Goal: Information Seeking & Learning: Learn about a topic

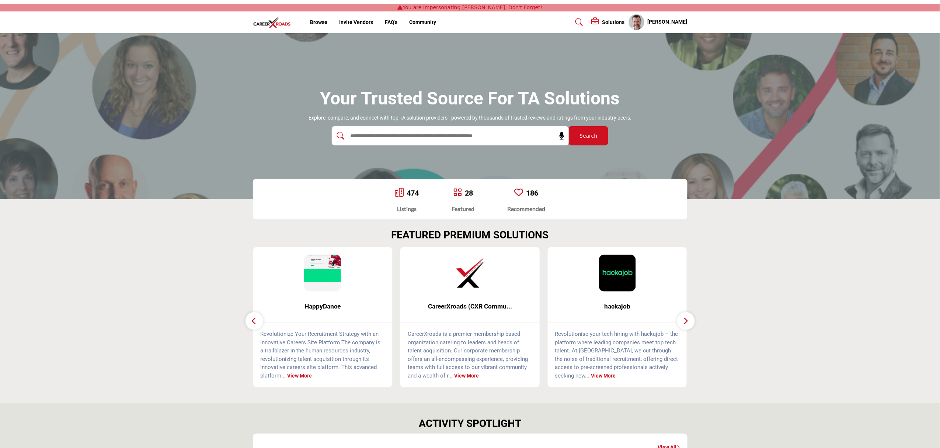
click at [453, 285] on img at bounding box center [470, 272] width 37 height 37
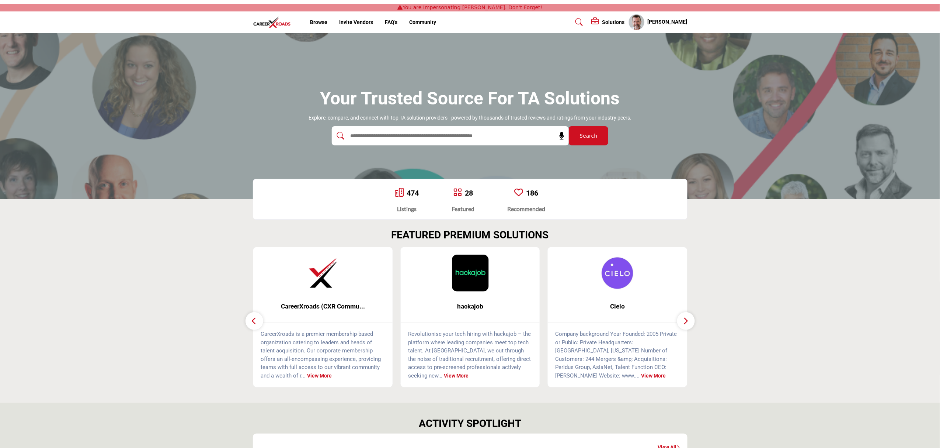
click at [307, 276] on img at bounding box center [323, 272] width 37 height 37
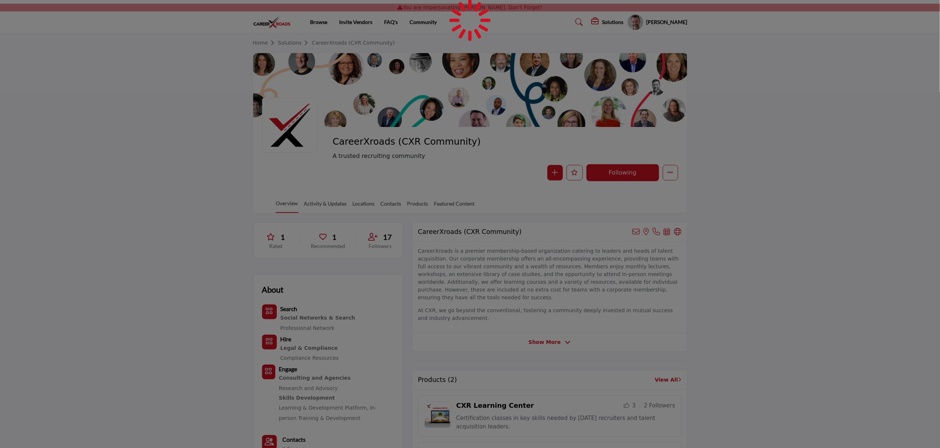
click at [864, 174] on div at bounding box center [470, 224] width 940 height 448
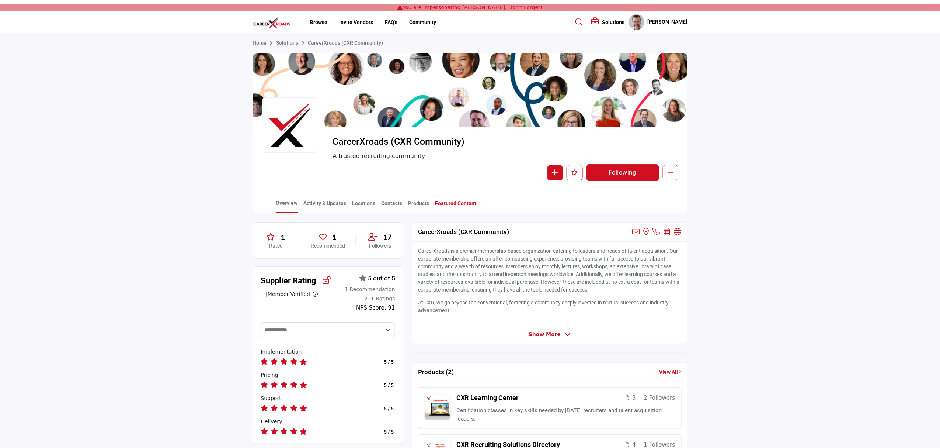
click at [449, 202] on link "Featured Content" at bounding box center [456, 205] width 42 height 13
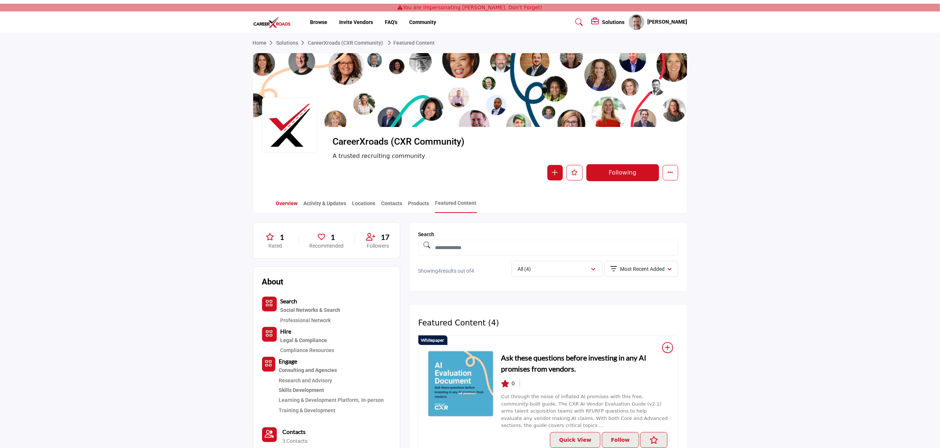
click at [278, 208] on link "Overview" at bounding box center [287, 205] width 22 height 13
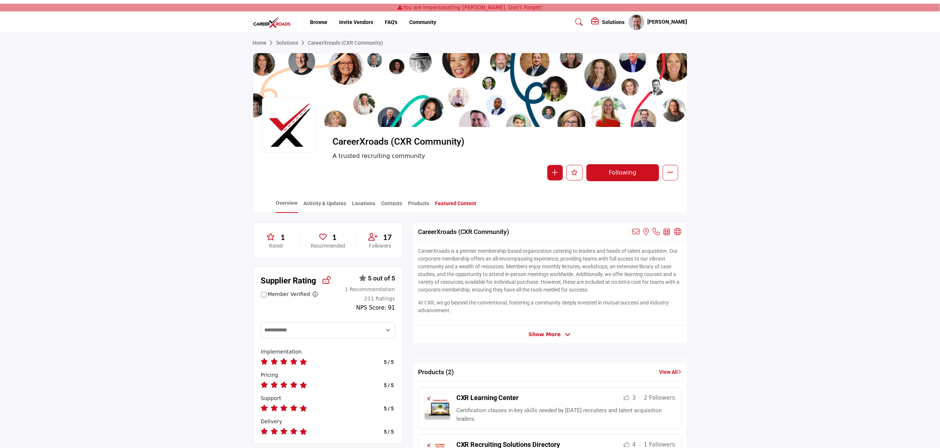
click at [448, 204] on link "Featured Content" at bounding box center [456, 205] width 42 height 13
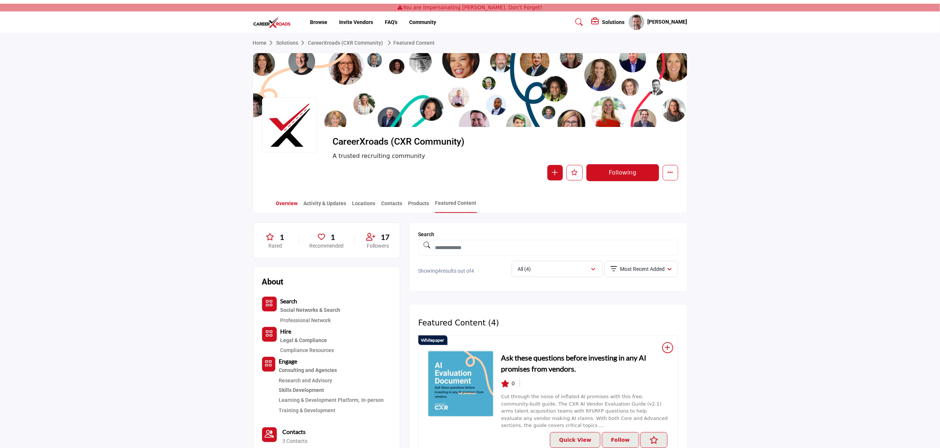
click at [295, 201] on link "Overview" at bounding box center [287, 205] width 22 height 13
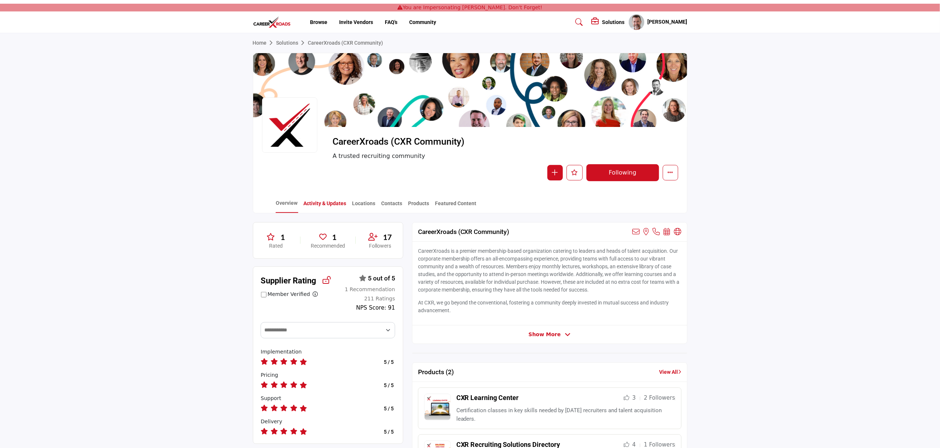
click at [331, 200] on link "Activity & Updates" at bounding box center [325, 205] width 44 height 13
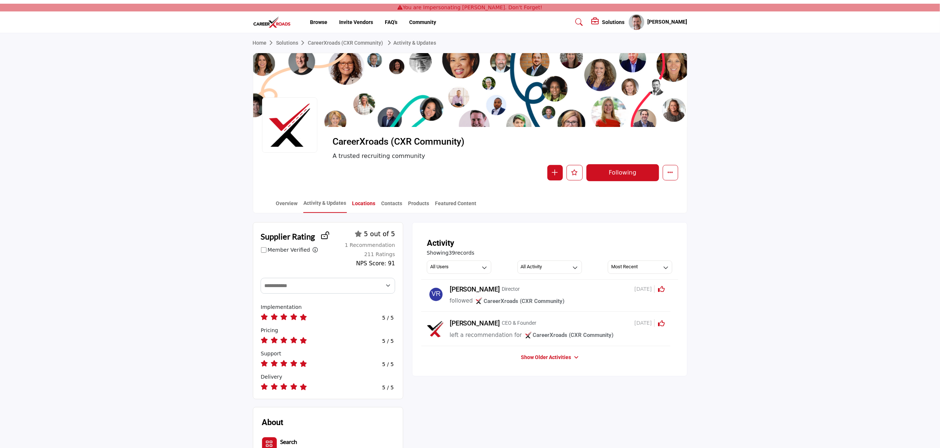
click at [368, 204] on link "Locations" at bounding box center [364, 205] width 24 height 13
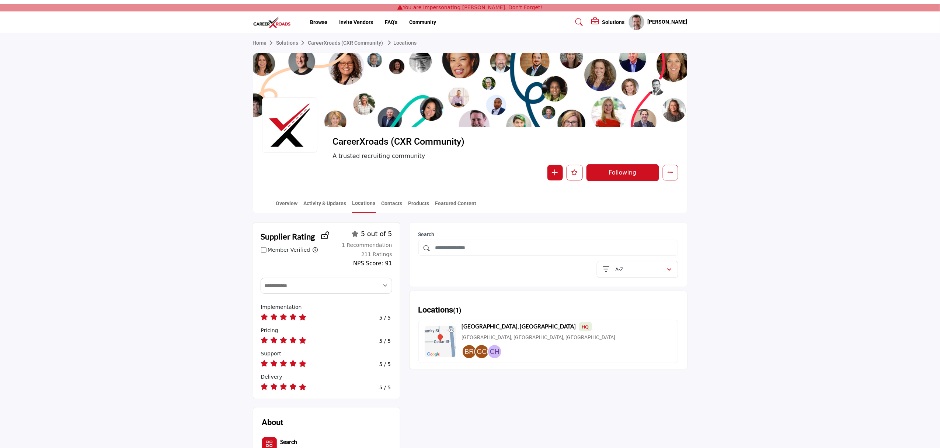
click at [263, 42] on link "Home" at bounding box center [265, 43] width 24 height 6
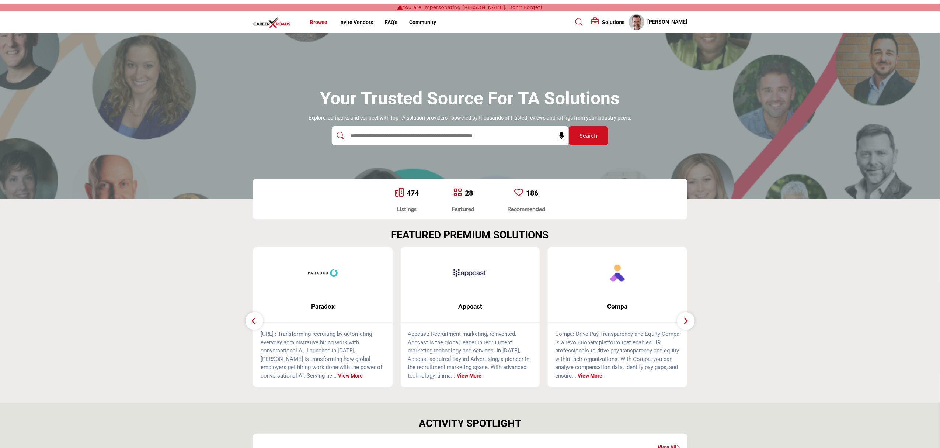
click at [325, 21] on link "Browse" at bounding box center [318, 22] width 17 height 6
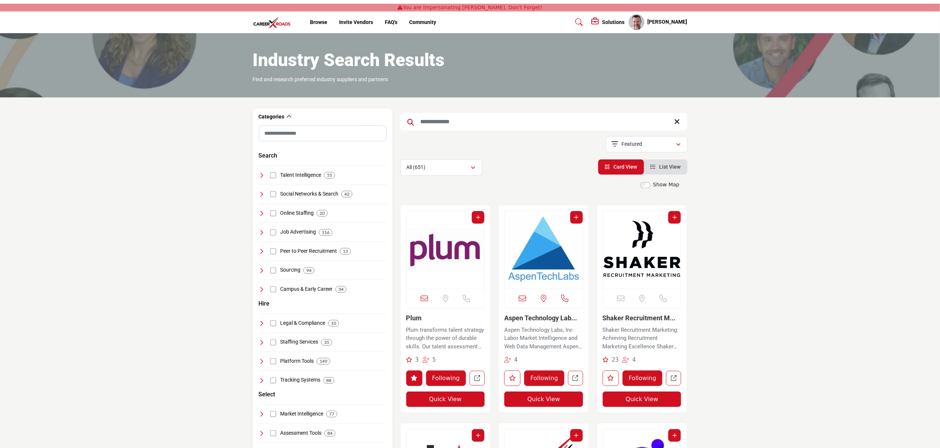
click at [621, 242] on img "Open Listing in new tab" at bounding box center [642, 249] width 78 height 77
click at [625, 242] on img "Open Listing in new tab" at bounding box center [642, 249] width 78 height 77
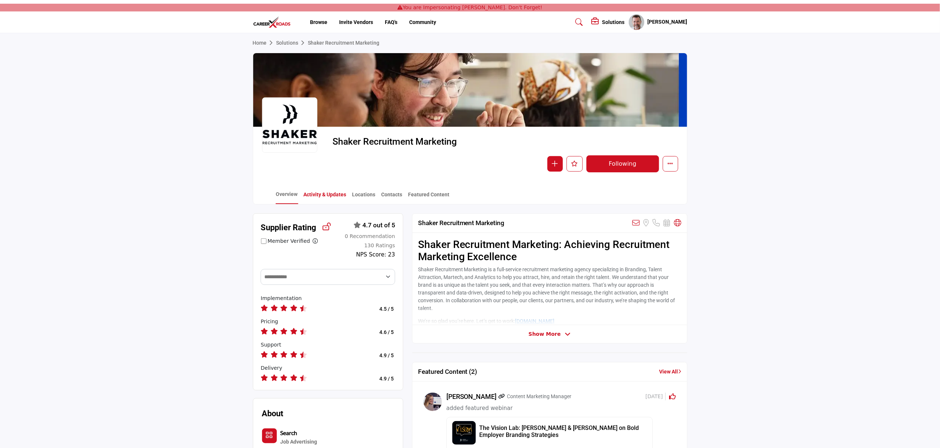
click at [325, 199] on link "Activity & Updates" at bounding box center [325, 197] width 44 height 13
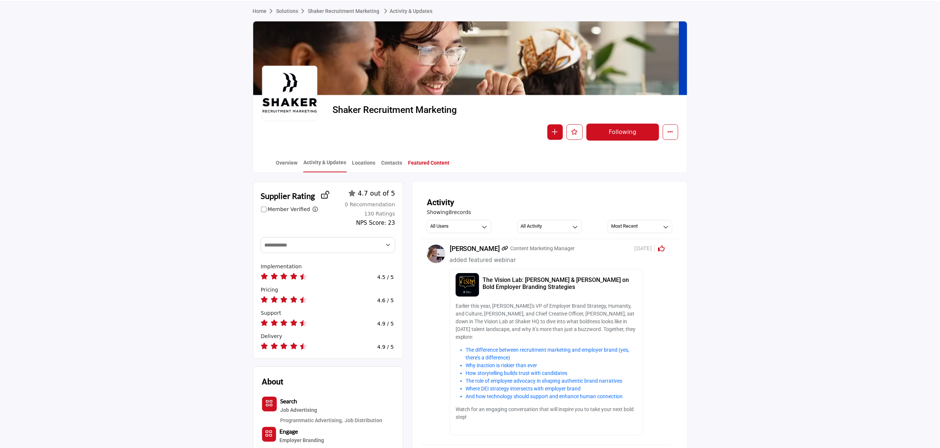
scroll to position [49, 0]
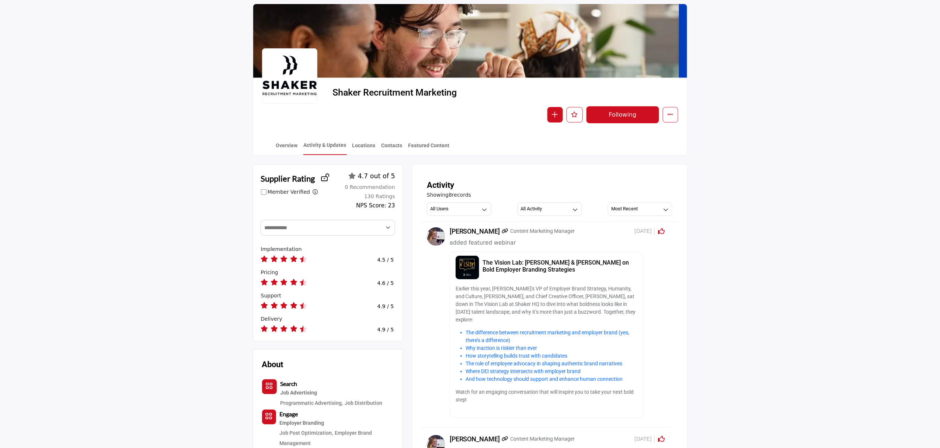
click at [833, 142] on section "Home Solutions Shaker Recruitment Marketing Activity & Updates Shaker Recruitme…" at bounding box center [470, 69] width 940 height 171
